Goal: Go to known website: Go to known website

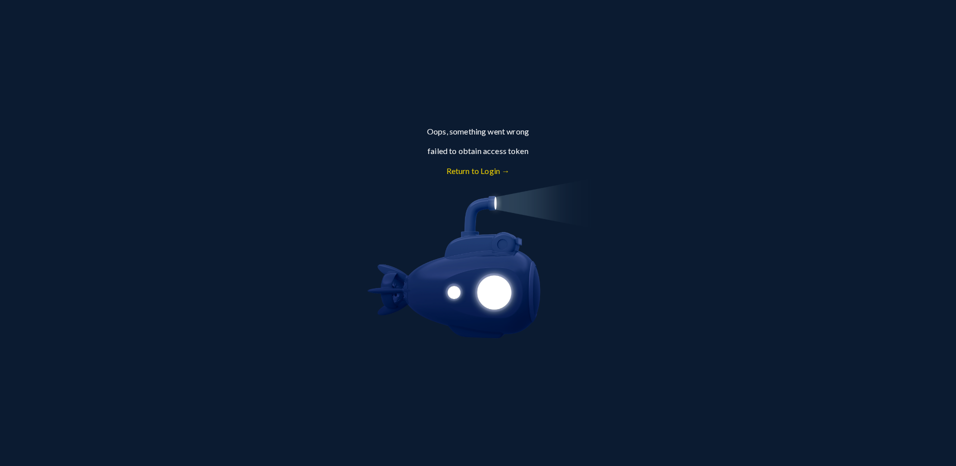
click at [463, 170] on link "Return to Login →" at bounding box center [477, 170] width 63 height 9
click at [454, 168] on link "Return to Login →" at bounding box center [477, 170] width 63 height 9
